Goal: Complete application form

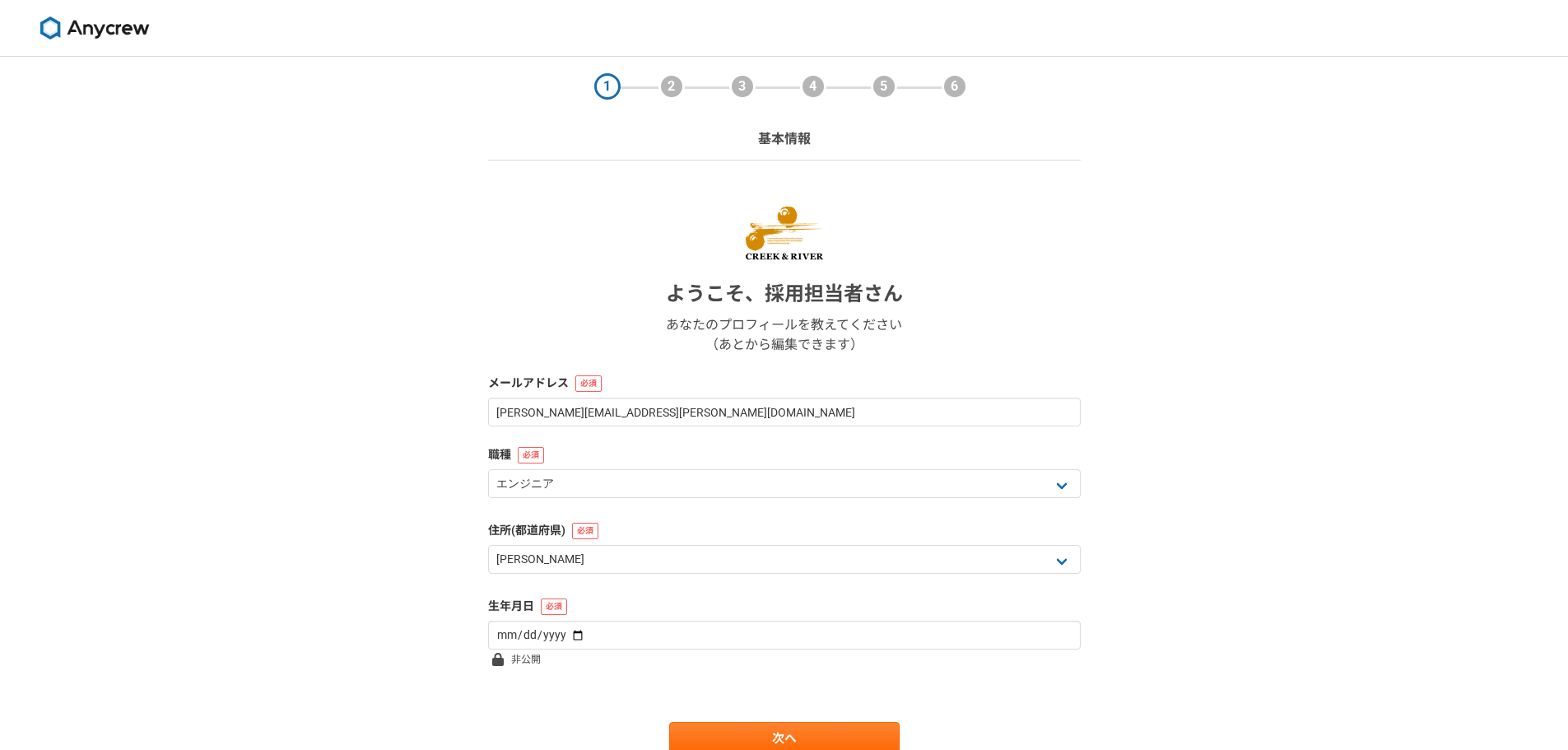
select select "13"
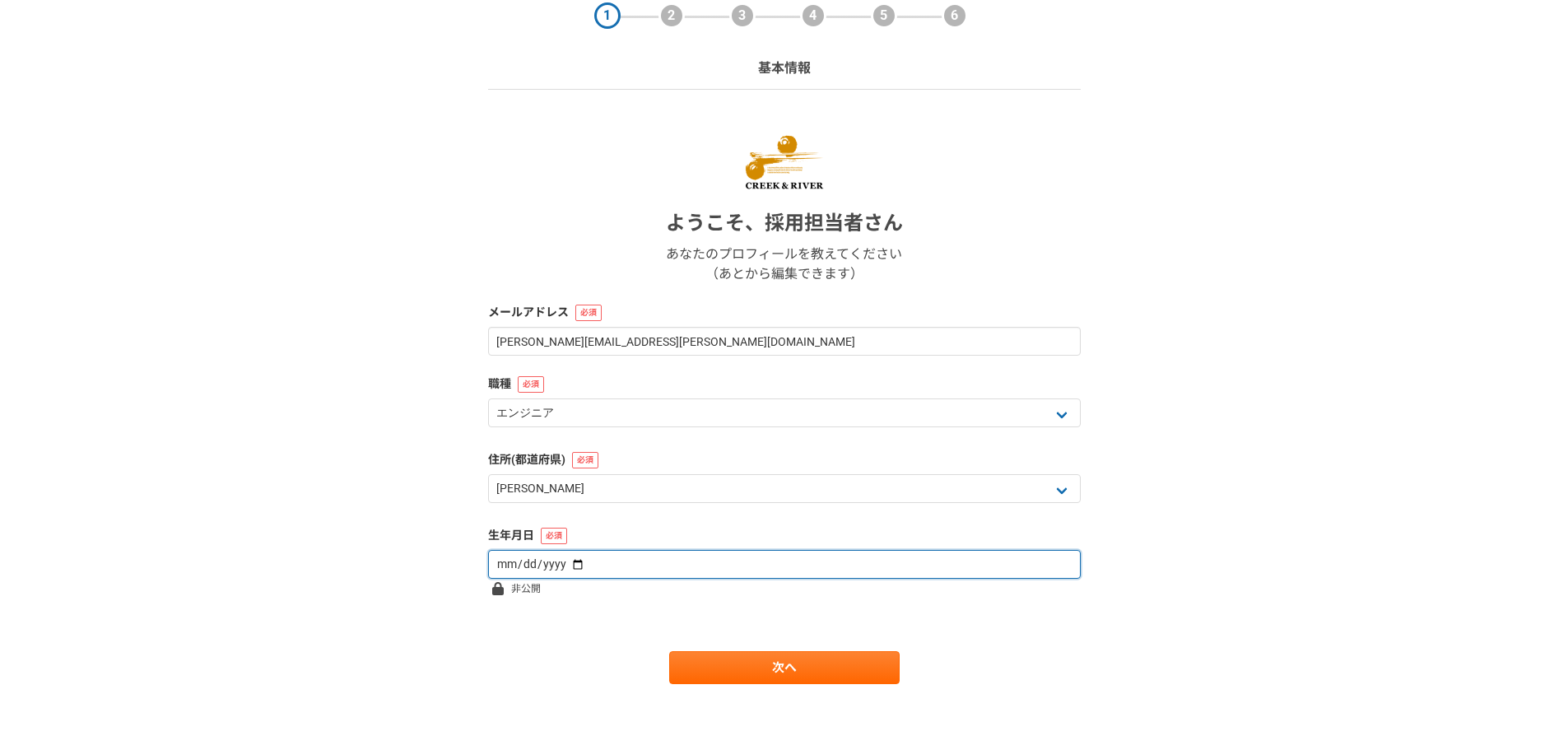
click at [592, 569] on input "date" at bounding box center [784, 564] width 592 height 29
click at [537, 563] on input "date" at bounding box center [784, 564] width 592 height 29
click at [537, 561] on input "date" at bounding box center [784, 564] width 592 height 29
click at [566, 565] on input "date" at bounding box center [784, 564] width 592 height 29
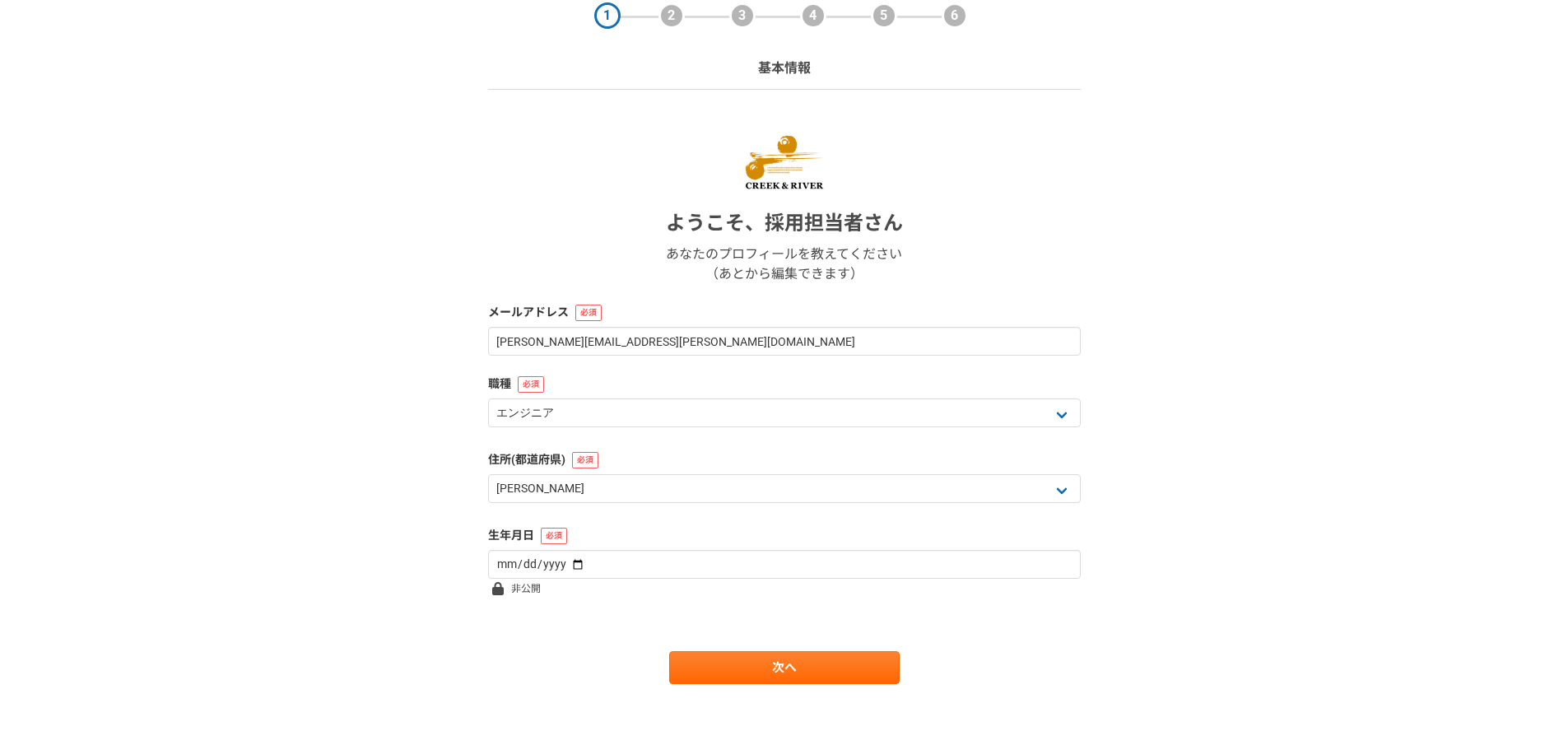
type input "[DATE]"
click at [600, 627] on form "ようこそ、 採用担当者 さん あなたのプロフィールを教えてください （あとから編集できます） メールアドレス [PERSON_NAME][EMAIL_ADDR…" at bounding box center [784, 403] width 592 height 562
click at [769, 674] on link "次へ" at bounding box center [784, 668] width 231 height 33
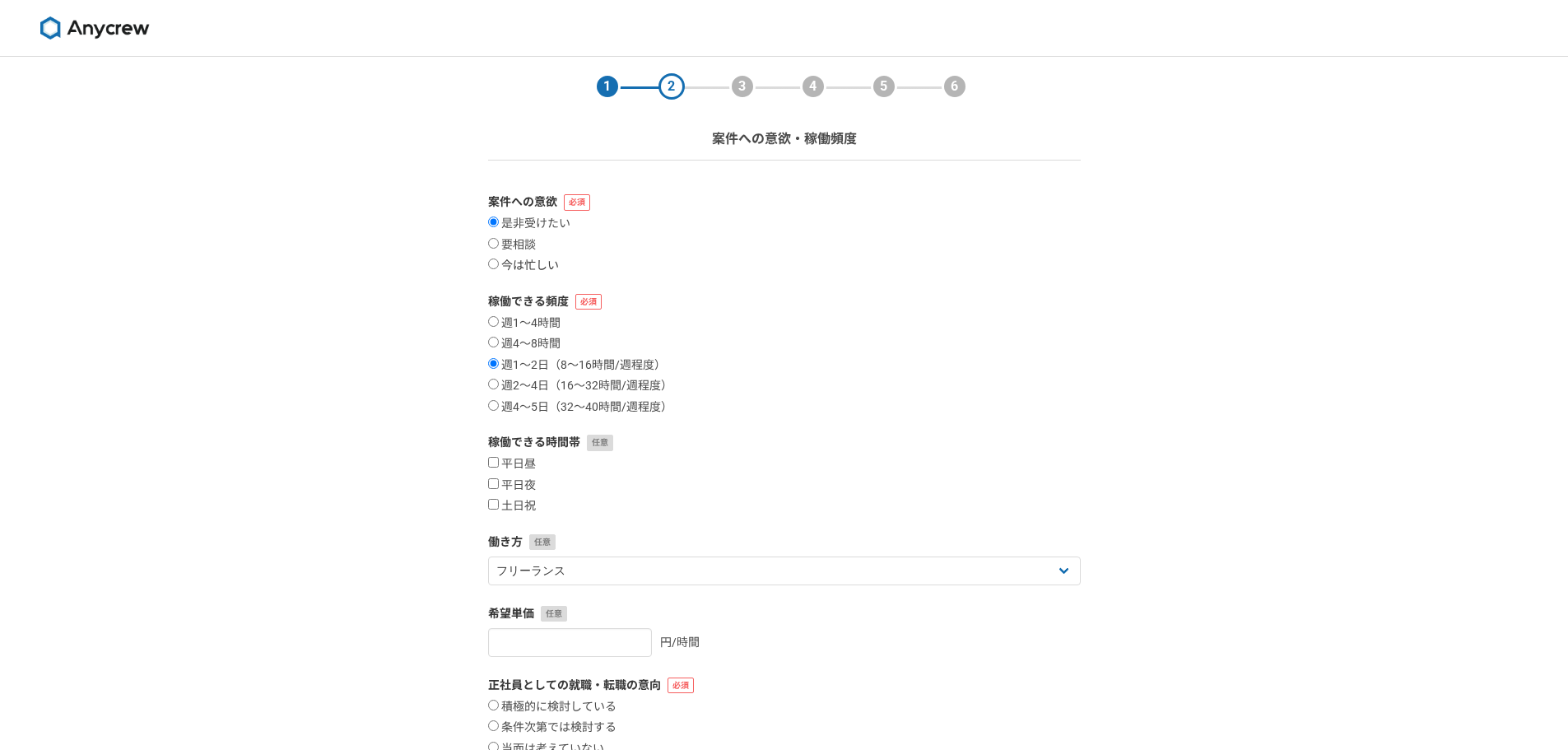
click at [510, 262] on label "今は忙しい" at bounding box center [523, 266] width 71 height 15
click at [499, 262] on input "今は忙しい" at bounding box center [493, 263] width 11 height 11
radio input "true"
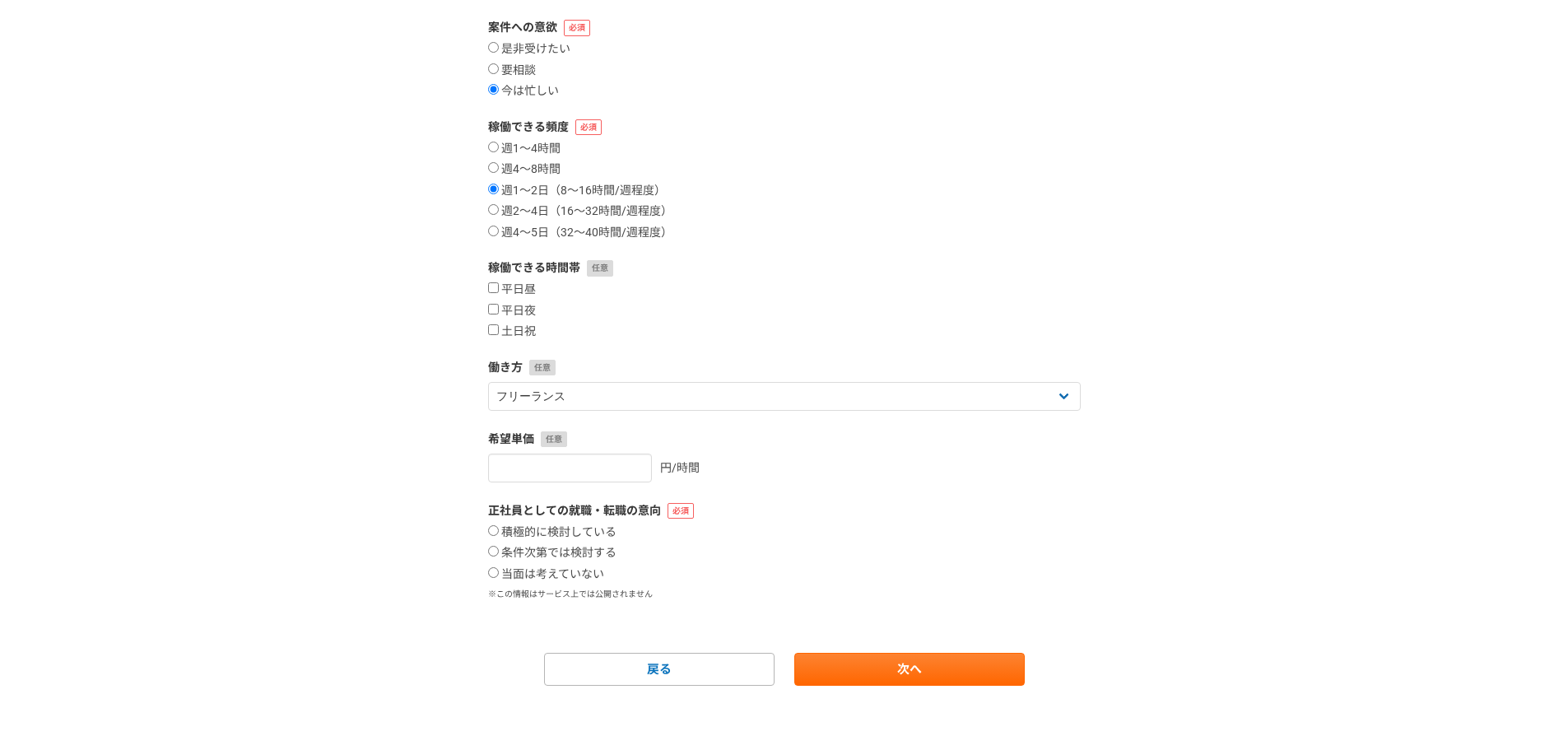
scroll to position [176, 0]
click at [513, 573] on label "当面は考えていない" at bounding box center [546, 573] width 116 height 15
click at [499, 573] on input "当面は考えていない" at bounding box center [493, 571] width 11 height 11
radio input "true"
click at [904, 666] on link "次へ" at bounding box center [909, 668] width 231 height 33
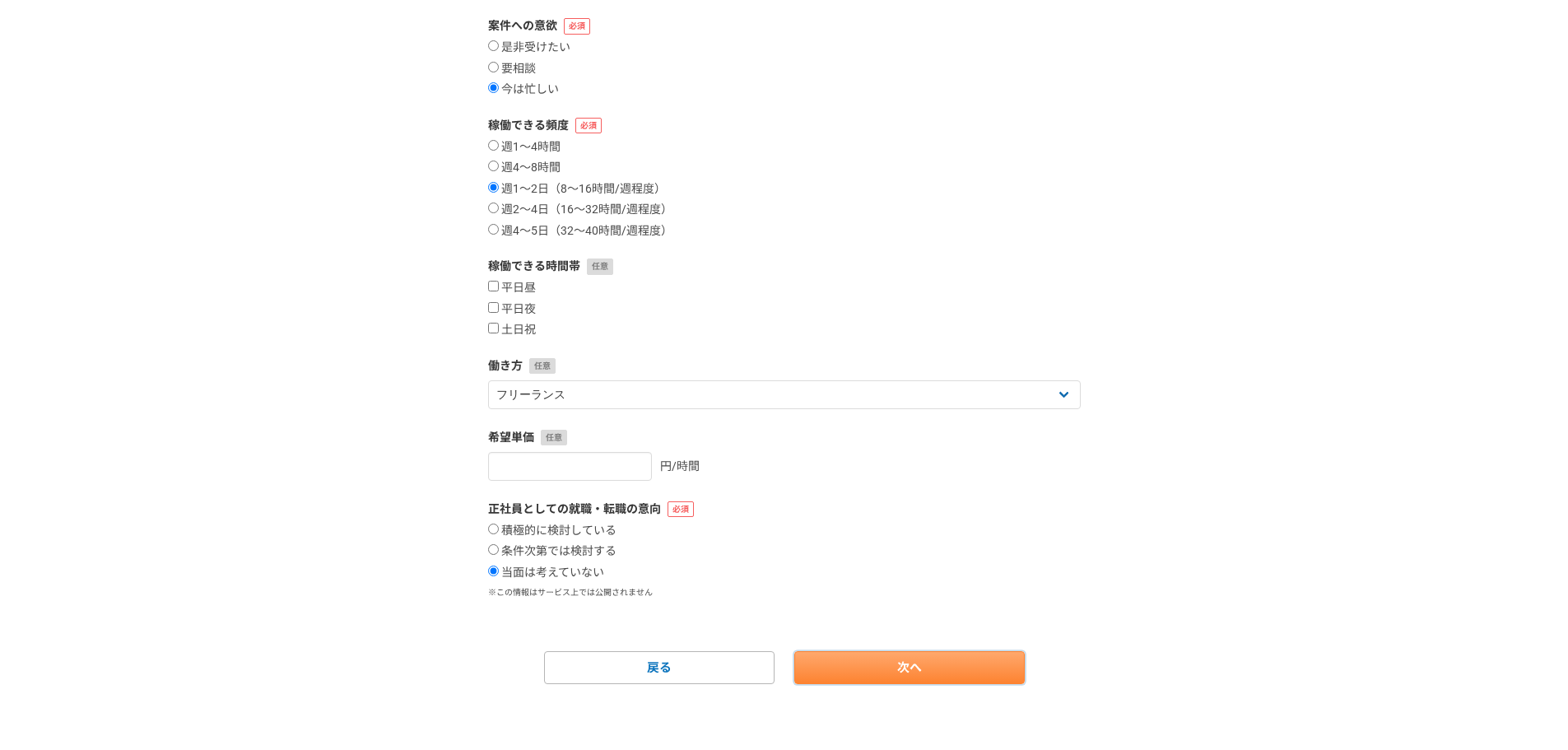
select select
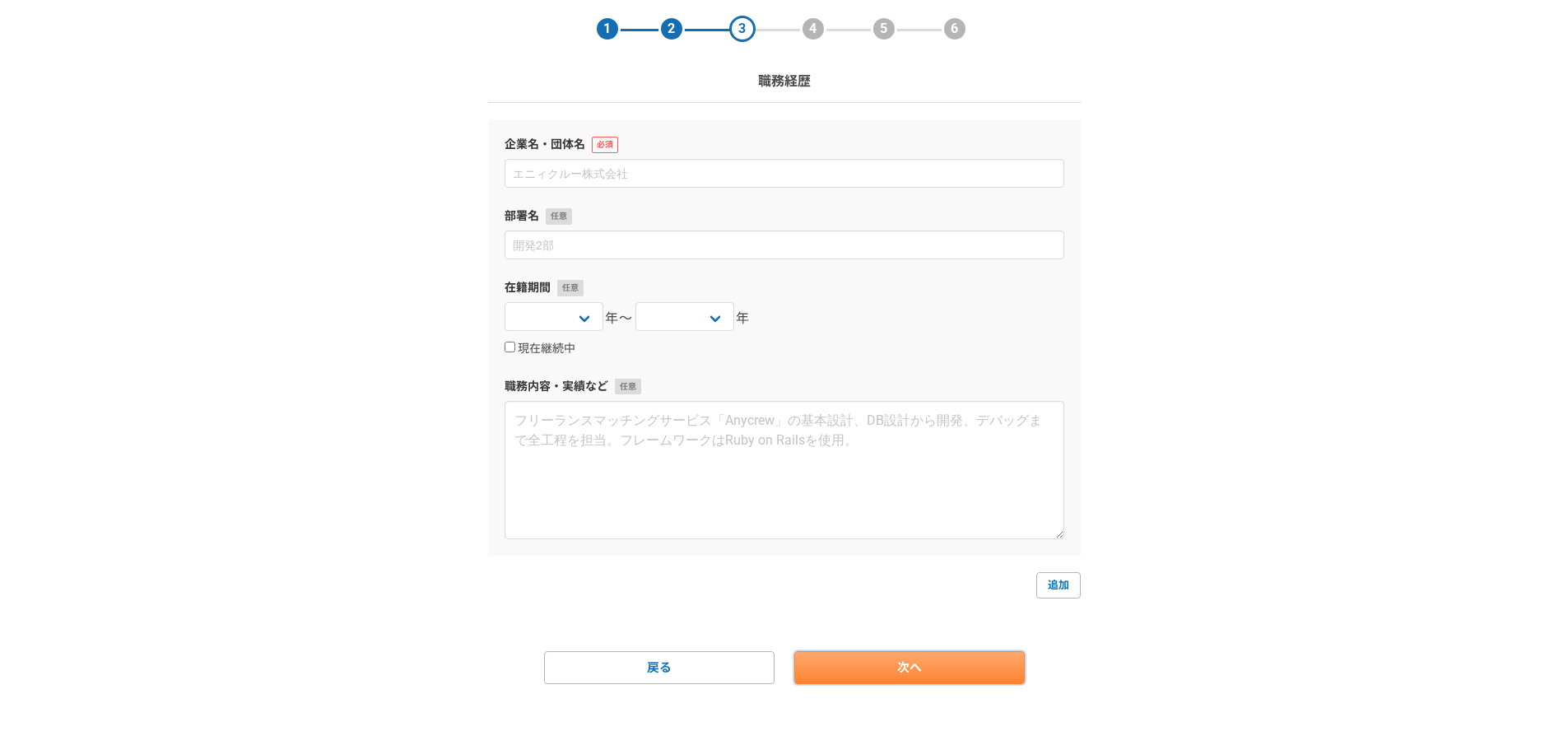
scroll to position [0, 0]
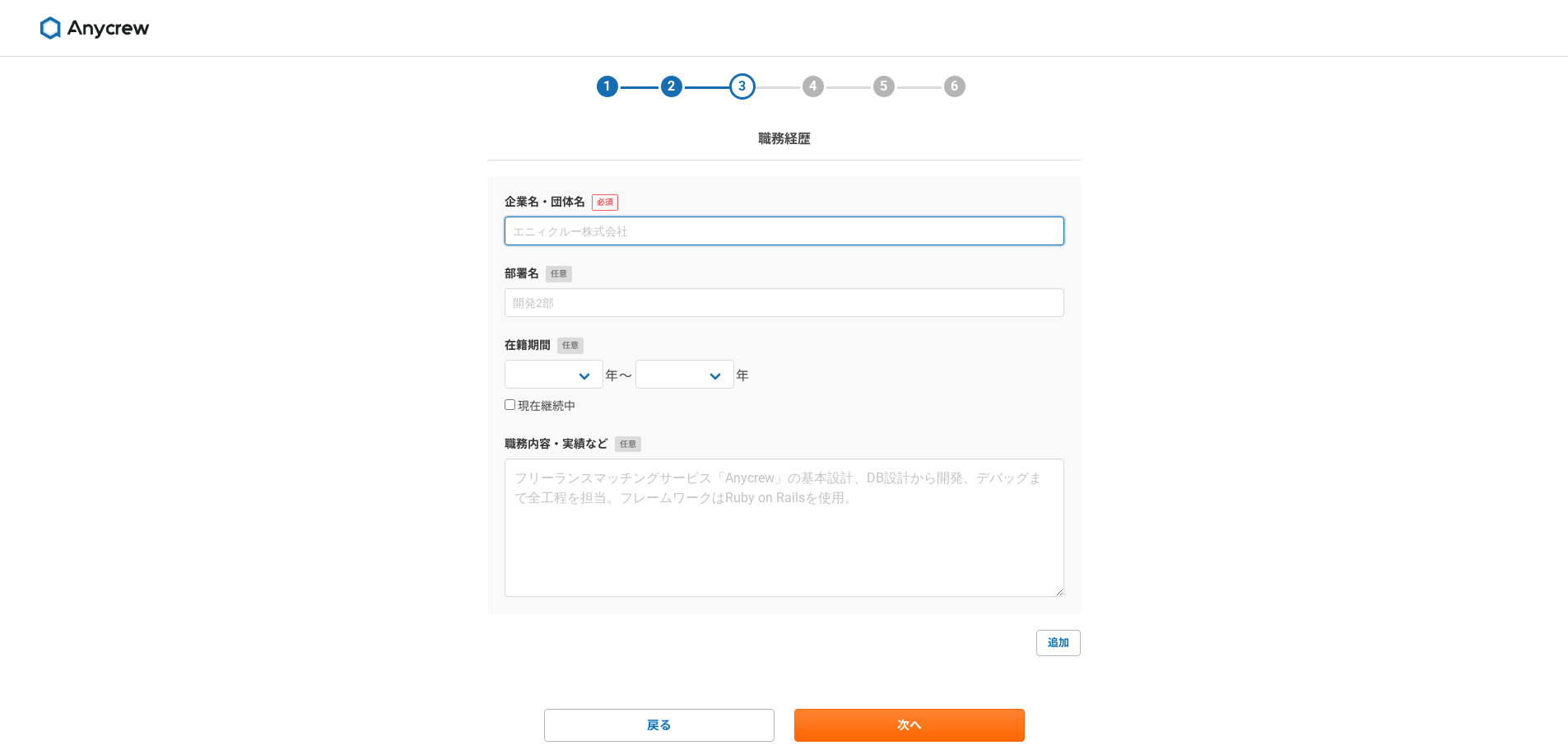
click at [565, 230] on input at bounding box center [784, 231] width 560 height 29
type input "株式会社クリーク・アンド・リバー社"
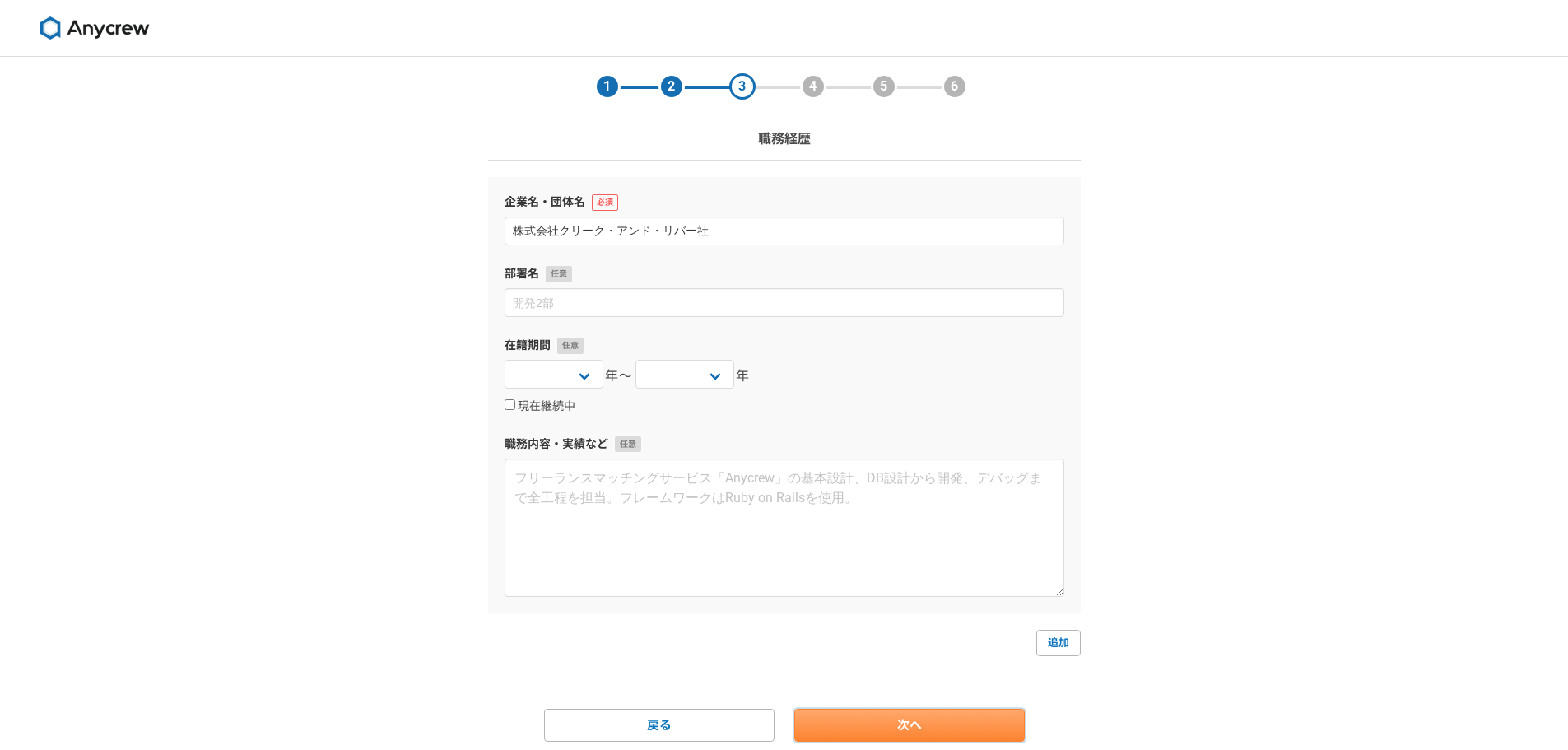
click at [896, 720] on link "次へ" at bounding box center [909, 725] width 231 height 33
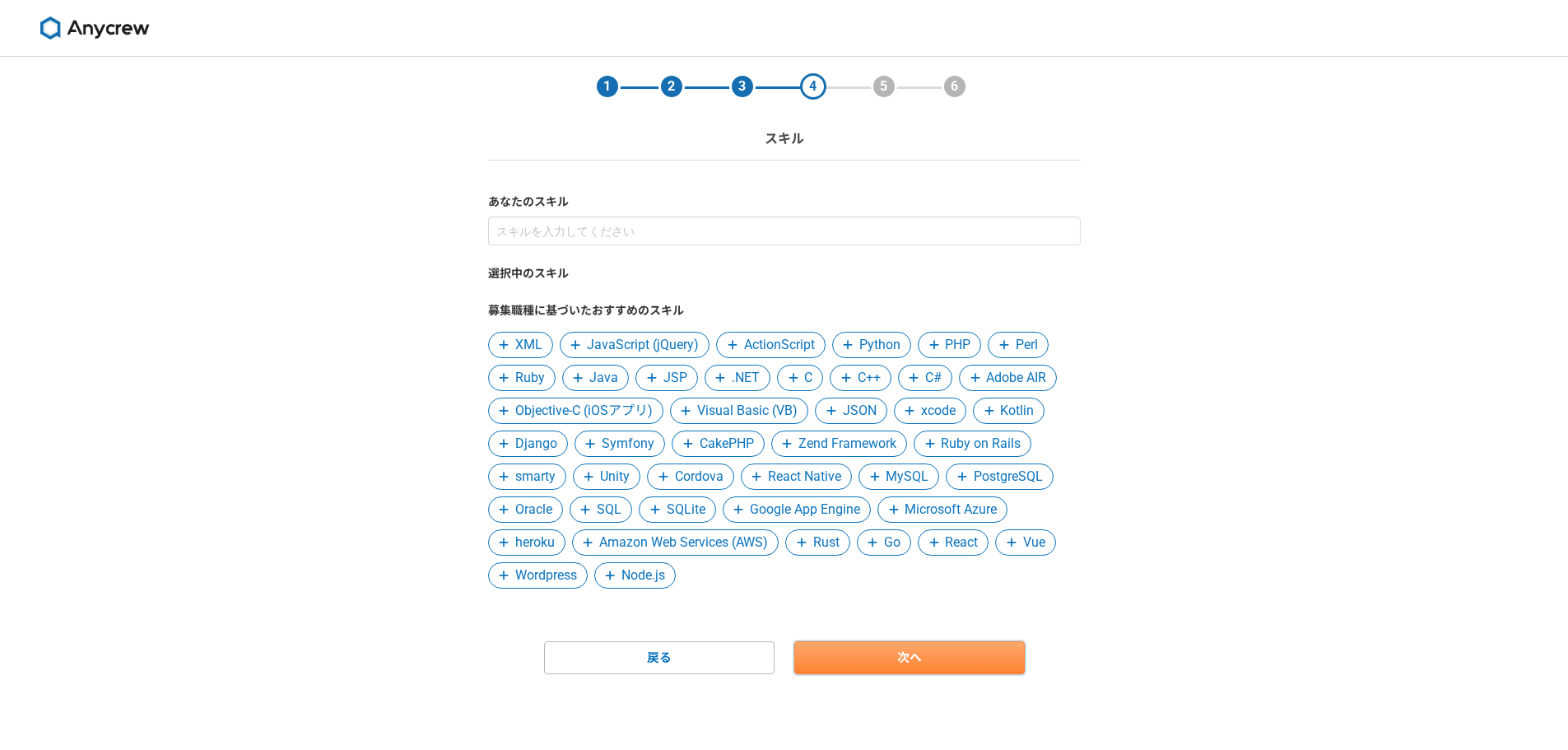
click at [876, 658] on link "次へ" at bounding box center [909, 658] width 231 height 33
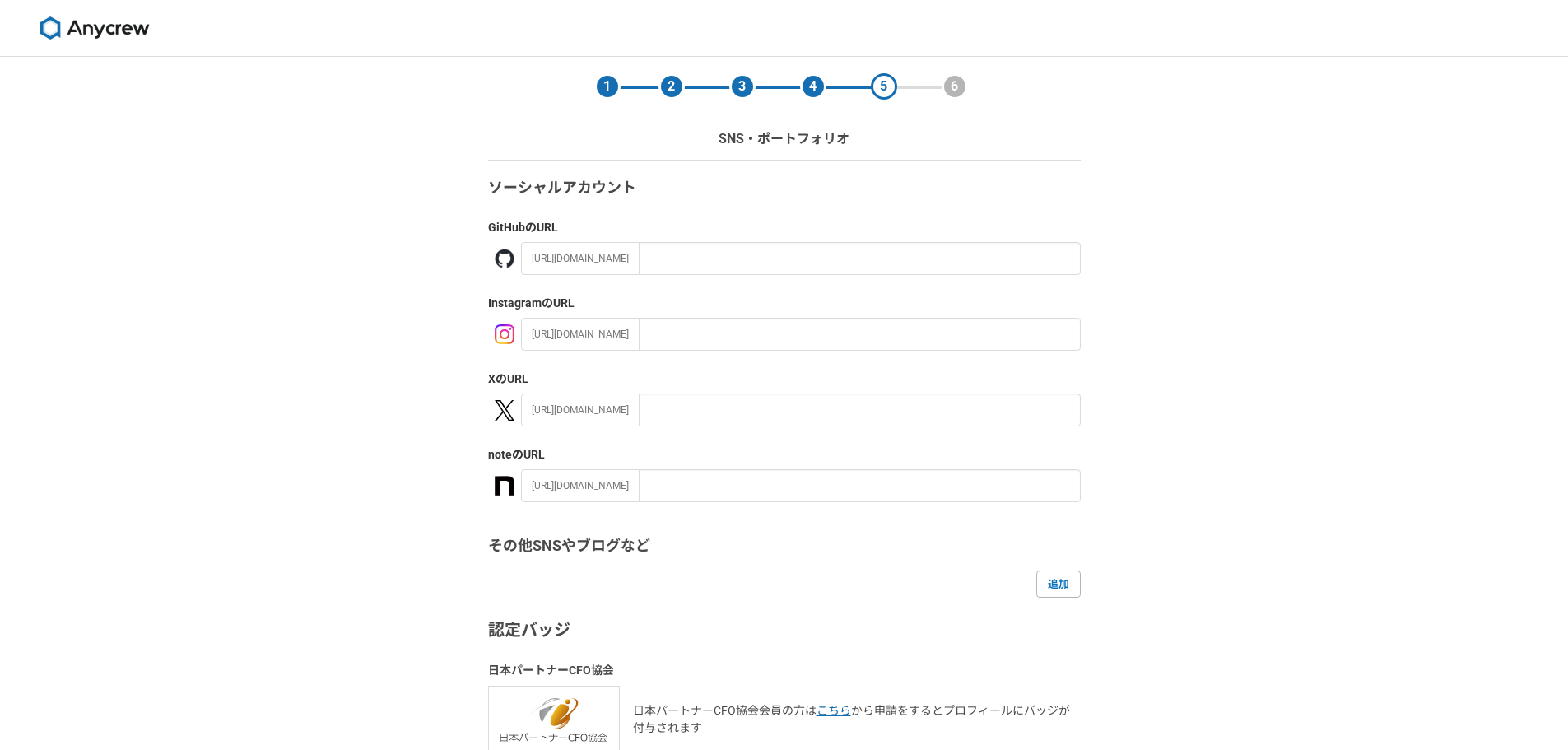
scroll to position [156, 0]
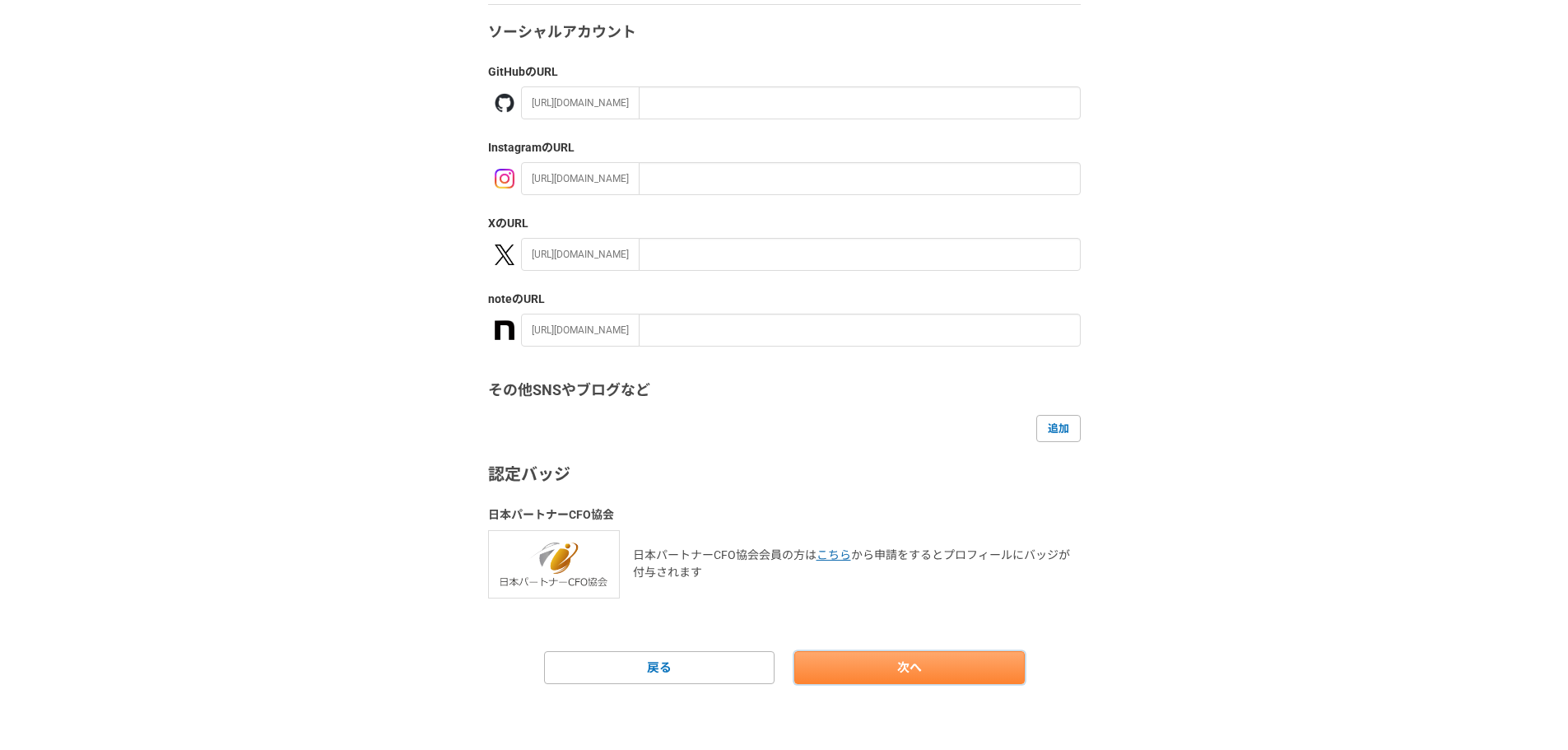
click at [883, 671] on link "次へ" at bounding box center [909, 668] width 231 height 33
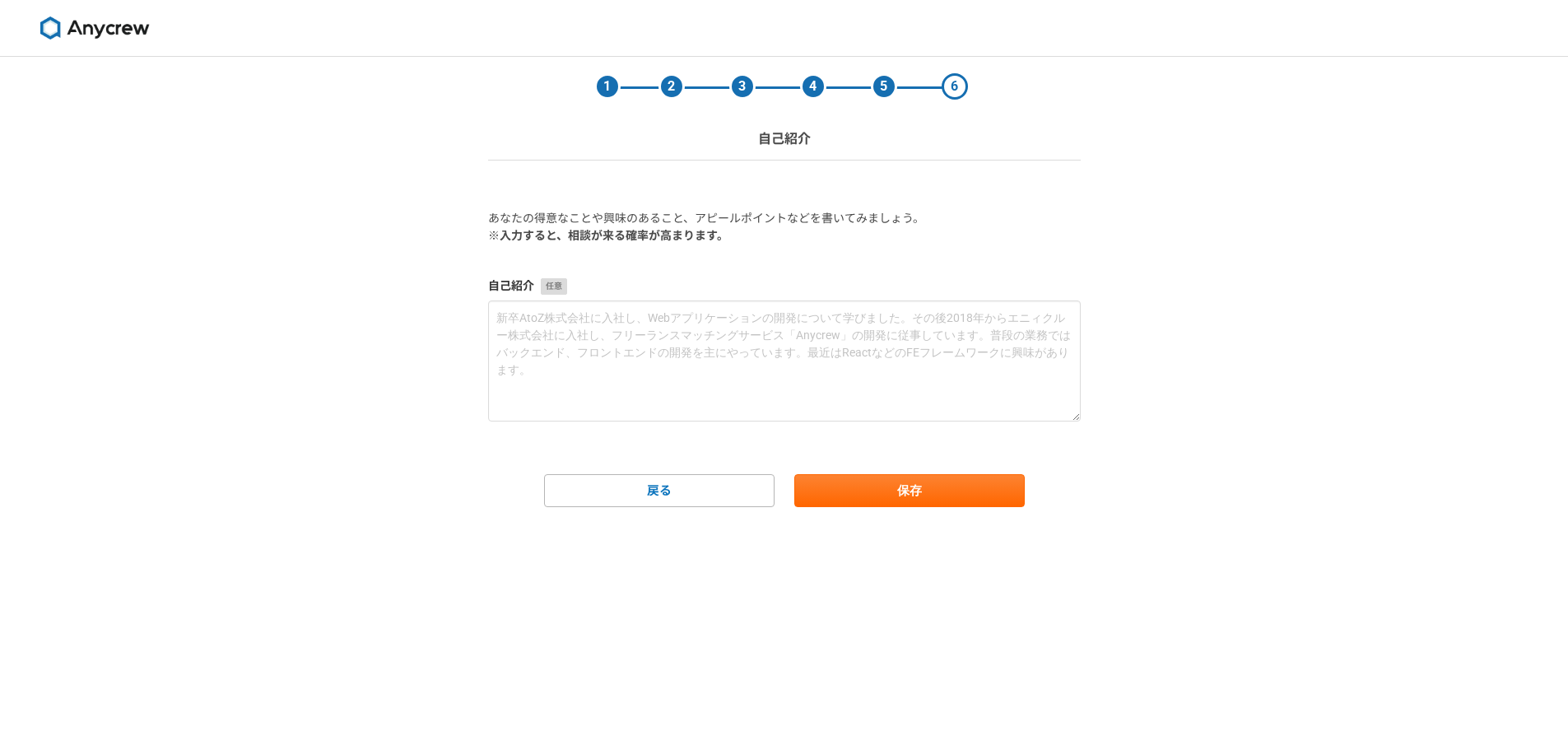
scroll to position [0, 0]
click at [878, 489] on button "保存" at bounding box center [909, 491] width 231 height 33
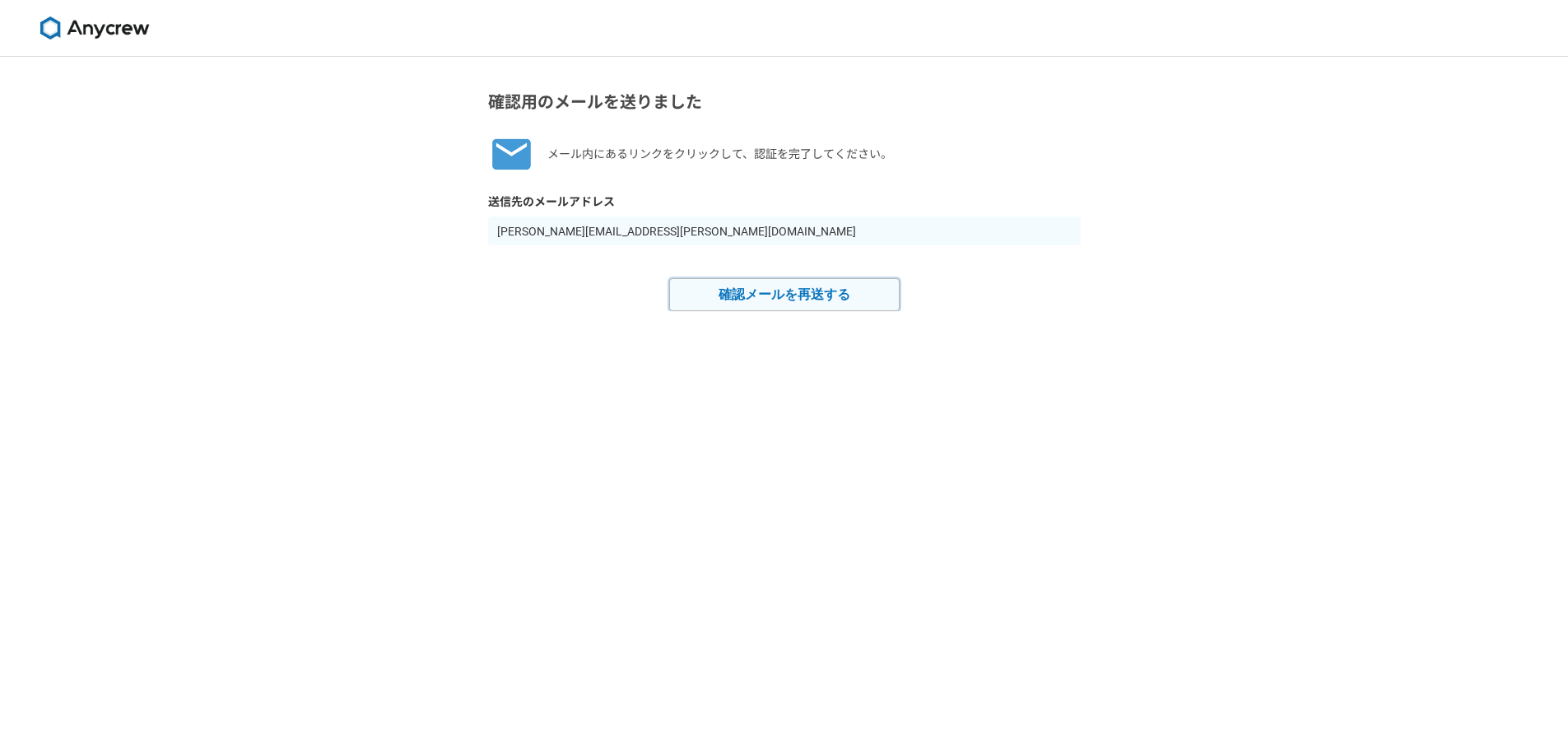
click at [767, 298] on button "確認メールを再送する" at bounding box center [784, 295] width 231 height 33
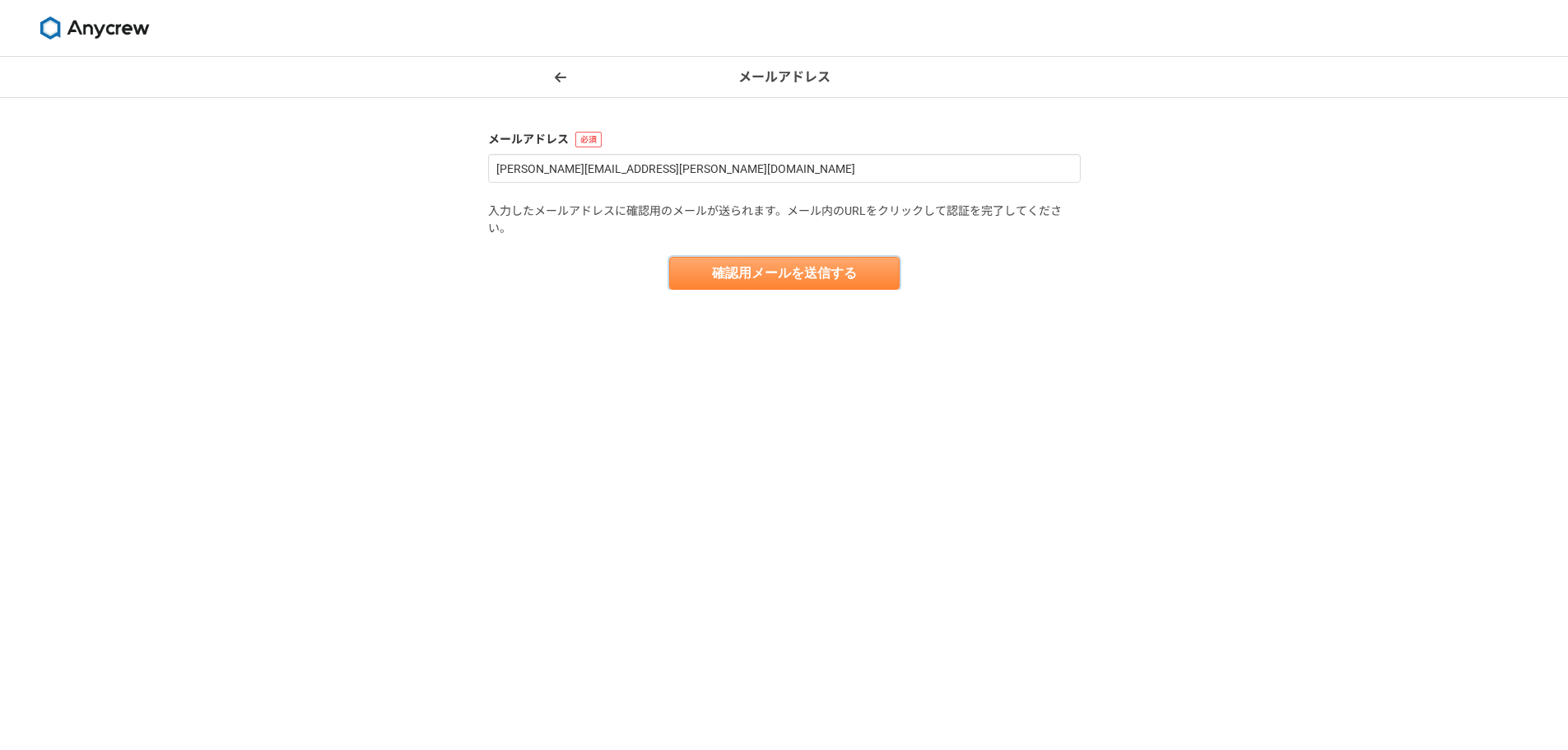
click at [776, 278] on button "確認用メールを送信する" at bounding box center [784, 273] width 231 height 33
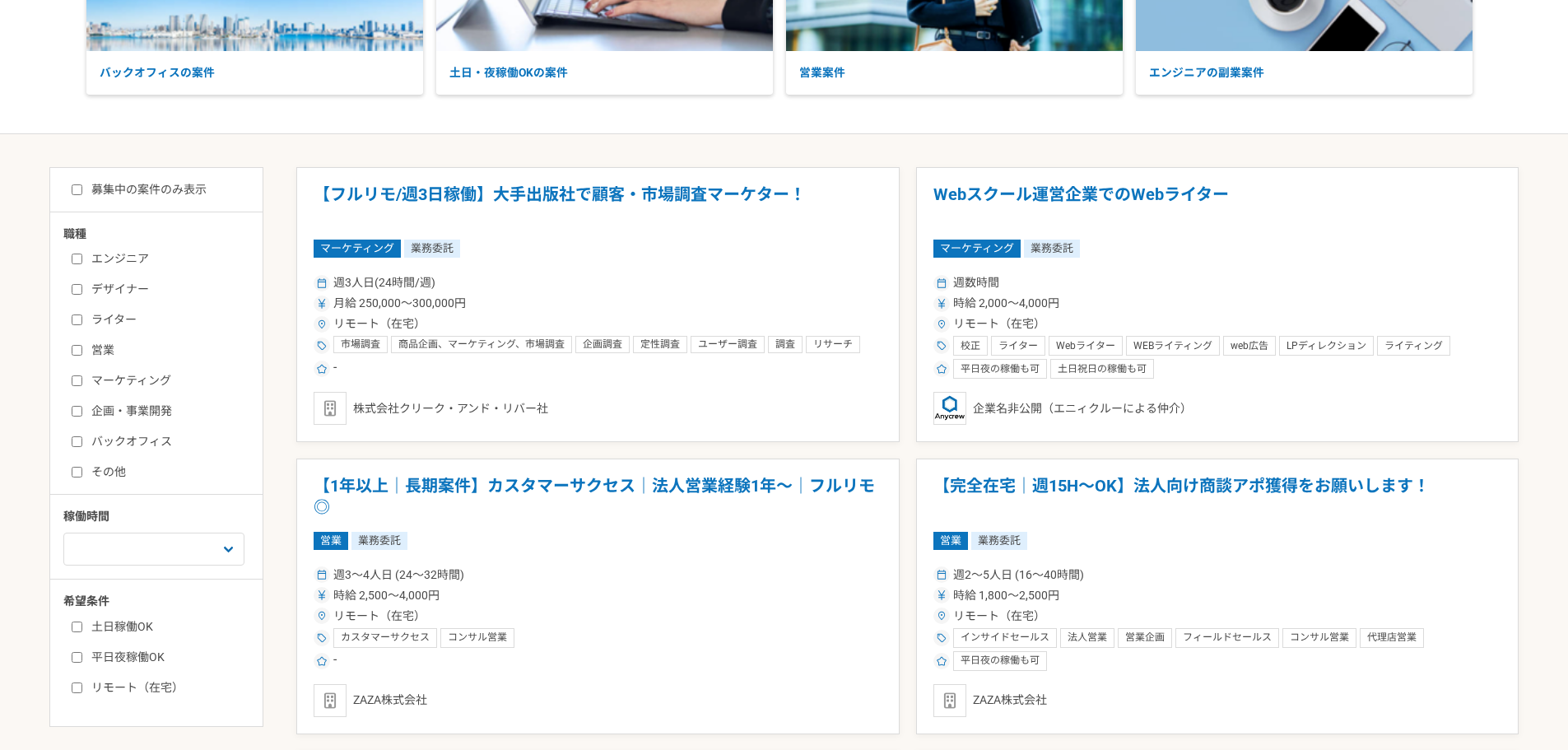
scroll to position [329, 0]
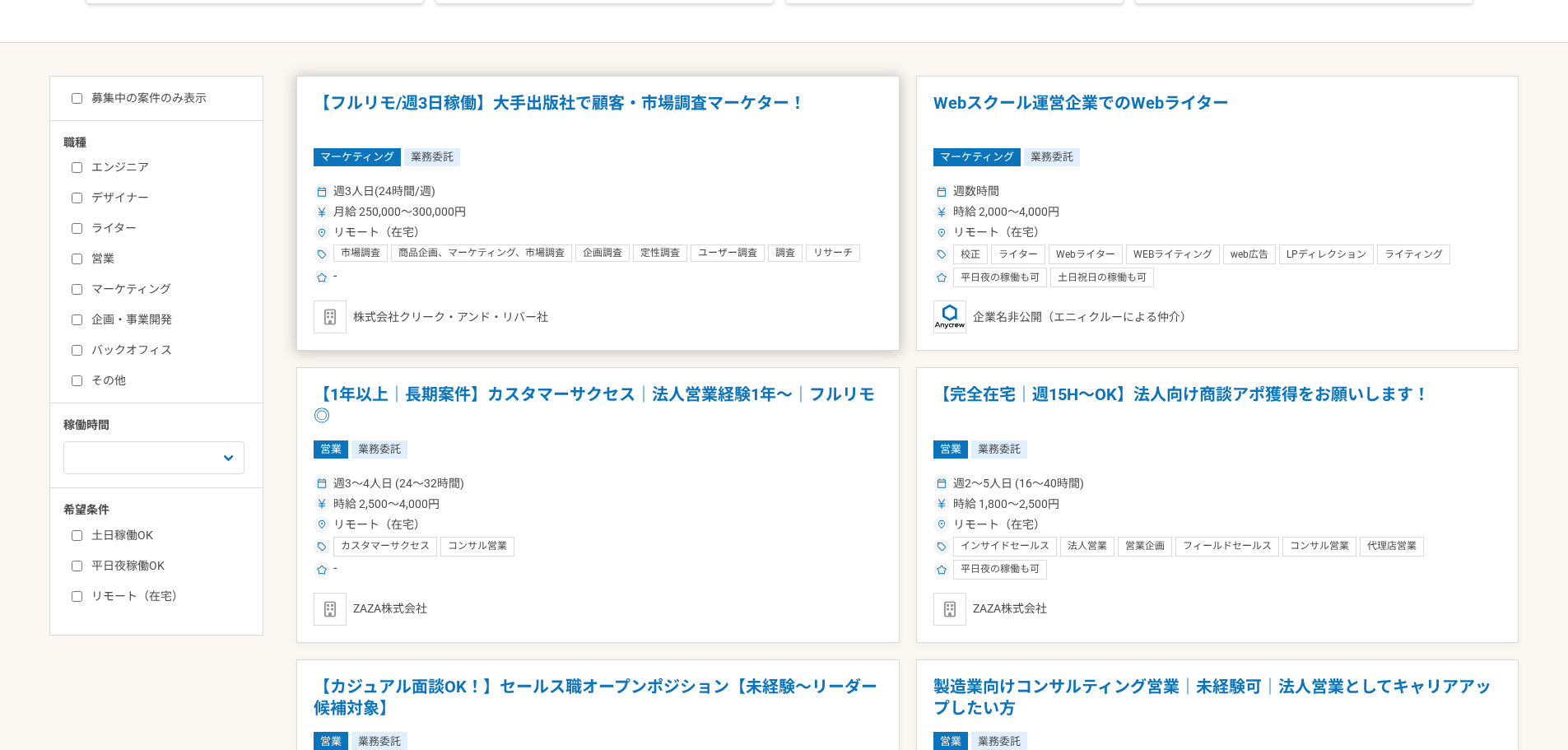
click at [450, 98] on h1 "【フルリモ/週3日稼働】大手出版社で顧客・市場調査マーケター！" at bounding box center [597, 114] width 569 height 42
